Goal: Check status: Check status

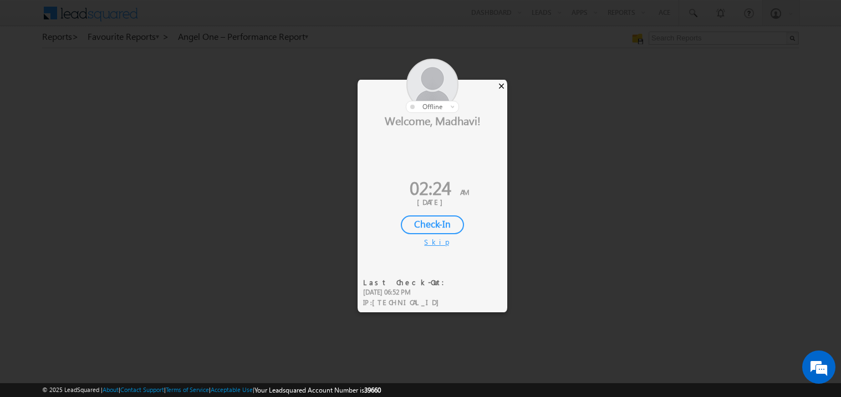
click at [504, 84] on div "×" at bounding box center [501, 86] width 12 height 12
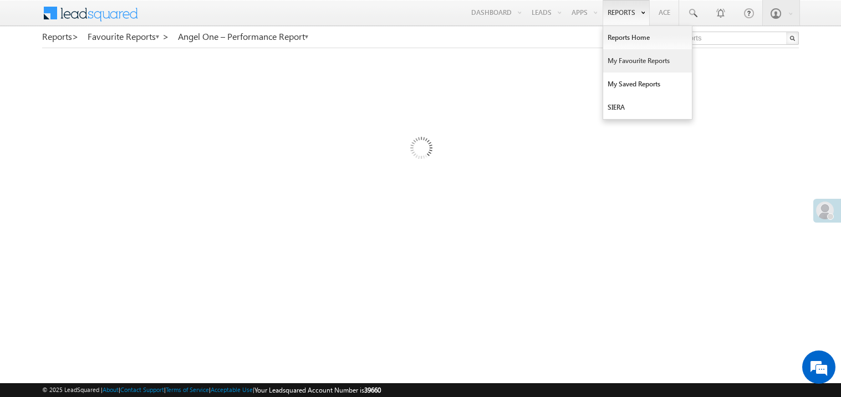
click at [621, 62] on link "My Favourite Reports" at bounding box center [647, 60] width 89 height 23
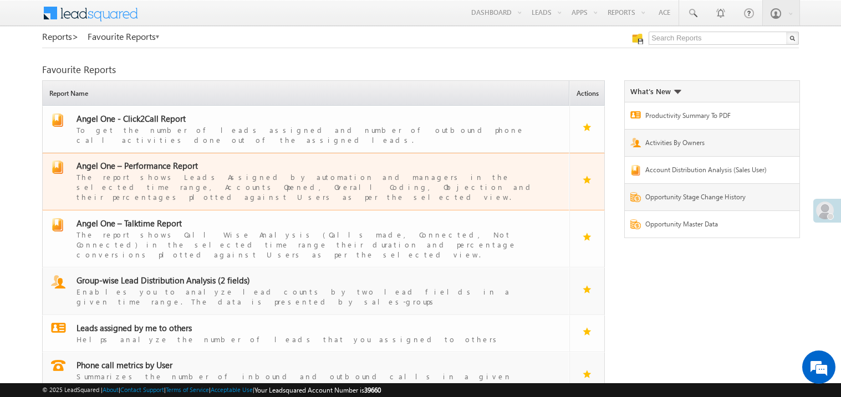
click at [137, 160] on span "Angel One – Performance Report" at bounding box center [136, 165] width 121 height 11
